Goal: Task Accomplishment & Management: Complete application form

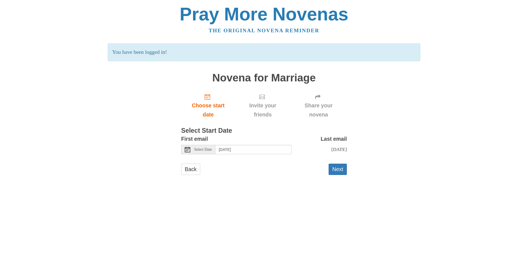
click at [203, 151] on span "Select Date" at bounding box center [203, 150] width 18 height 4
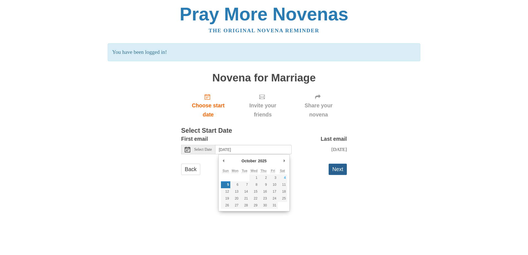
click at [338, 168] on button "Next" at bounding box center [338, 169] width 18 height 11
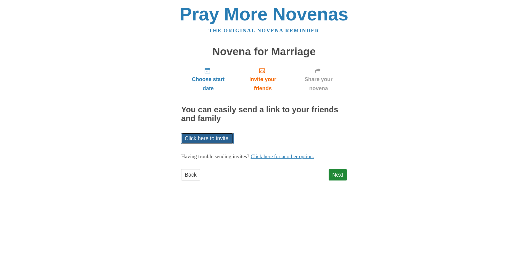
click at [213, 137] on link "Click here to invite." at bounding box center [207, 138] width 52 height 11
click at [218, 137] on link "Click here to invite." at bounding box center [207, 138] width 52 height 11
click at [215, 139] on link "Click here to invite." at bounding box center [207, 138] width 52 height 11
click at [204, 138] on link "Click here to invite." at bounding box center [207, 138] width 52 height 11
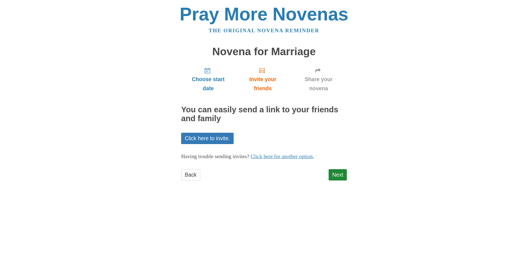
click at [201, 129] on div "Choose start date Invite your friends Share your novena You can easily send a l…" at bounding box center [264, 124] width 166 height 123
click at [202, 137] on link "Click here to invite." at bounding box center [207, 138] width 52 height 11
click at [287, 159] on link "Click here for another option." at bounding box center [283, 157] width 64 height 6
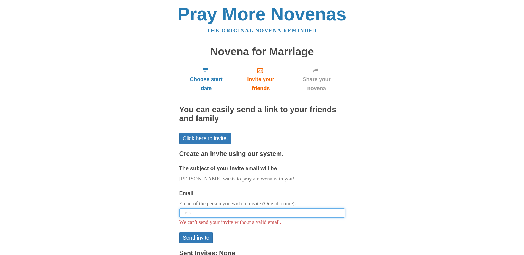
click at [246, 212] on input "Email" at bounding box center [262, 212] width 166 height 9
type input "[EMAIL_ADDRESS][DOMAIN_NAME]"
click at [200, 236] on button "Send invite" at bounding box center [196, 237] width 34 height 11
